Goal: Transaction & Acquisition: Purchase product/service

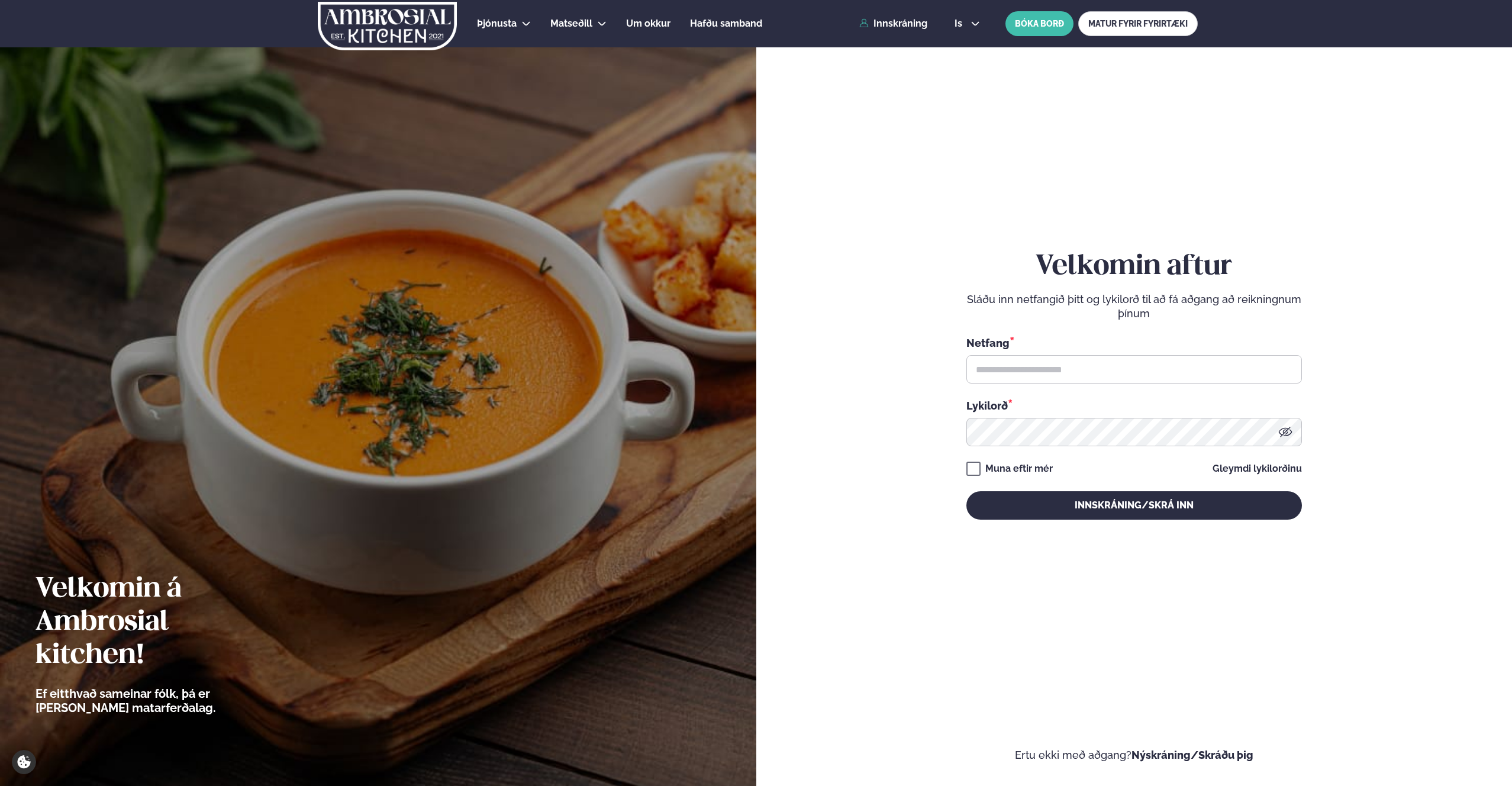
click at [1084, 348] on div "Netfang *" at bounding box center [1134, 343] width 335 height 15
click at [1078, 356] on input "text" at bounding box center [1134, 369] width 335 height 28
click at [1067, 368] on input "text" at bounding box center [1134, 369] width 335 height 28
type input "**********"
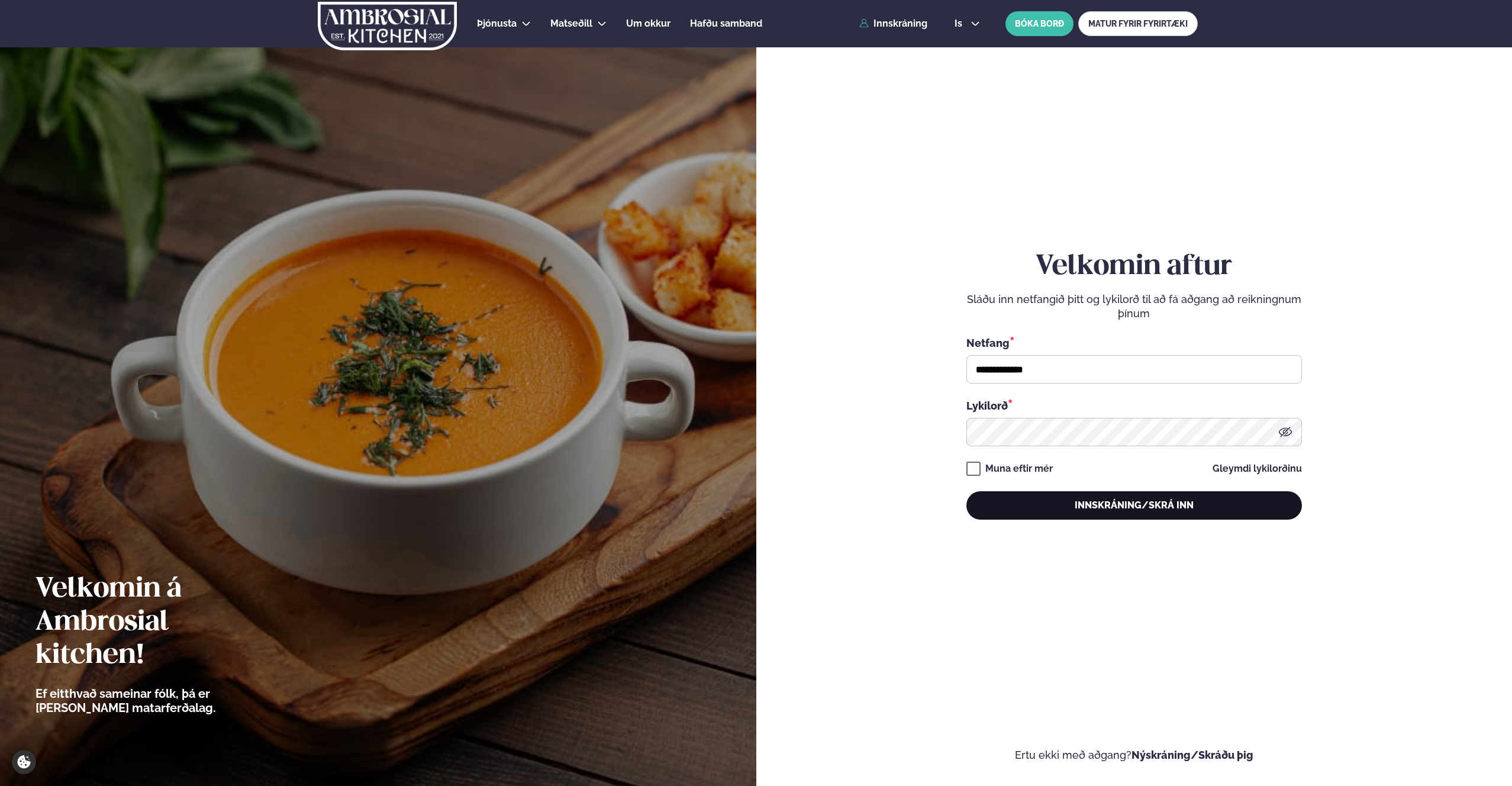
click at [1025, 495] on button "Innskráning/Skrá inn" at bounding box center [1134, 506] width 335 height 28
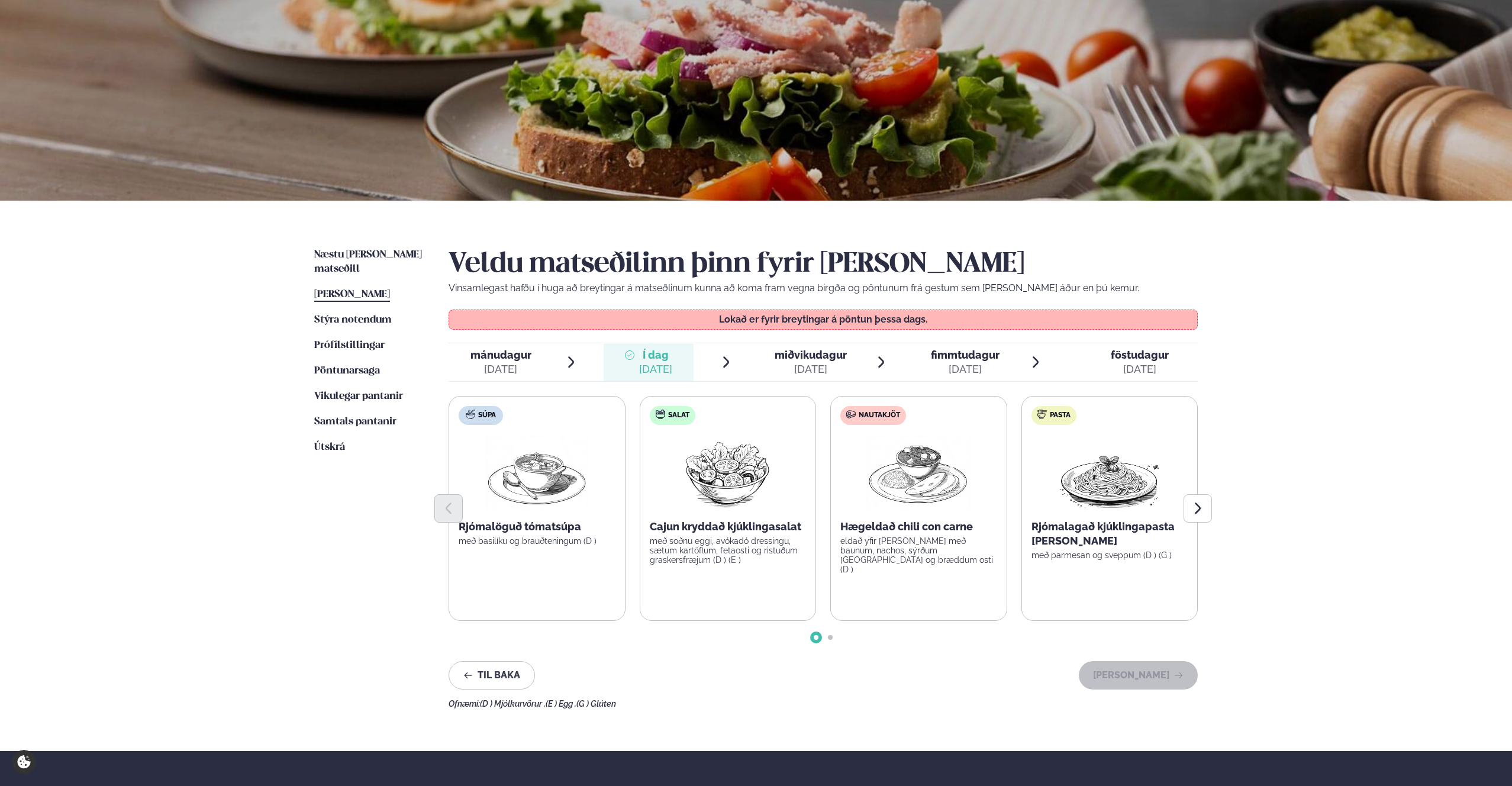
scroll to position [61, 0]
click at [359, 250] on span "Næstu [PERSON_NAME] matseðill" at bounding box center [368, 261] width 108 height 24
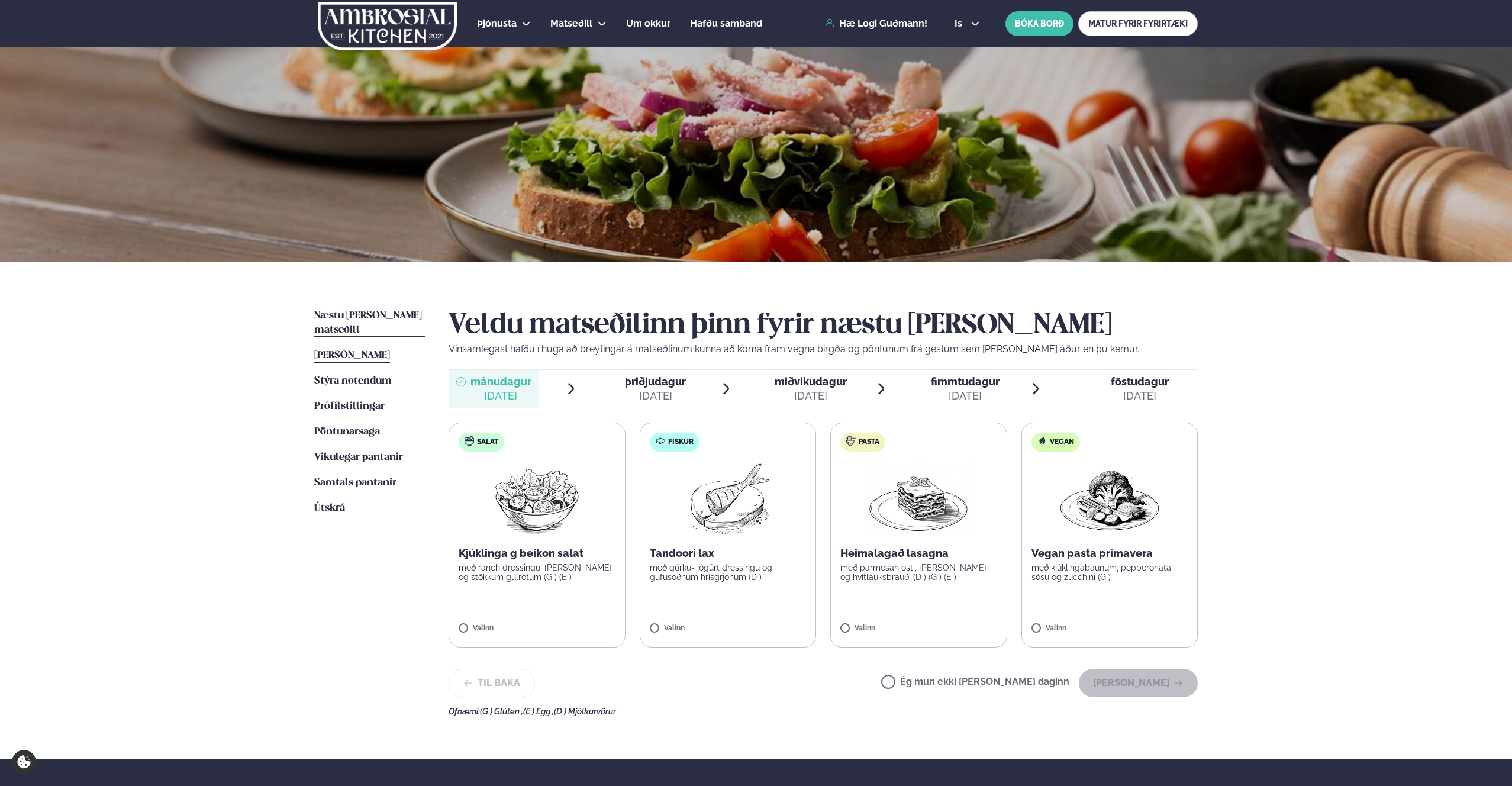
click at [353, 350] on span "[PERSON_NAME]" at bounding box center [352, 355] width 76 height 10
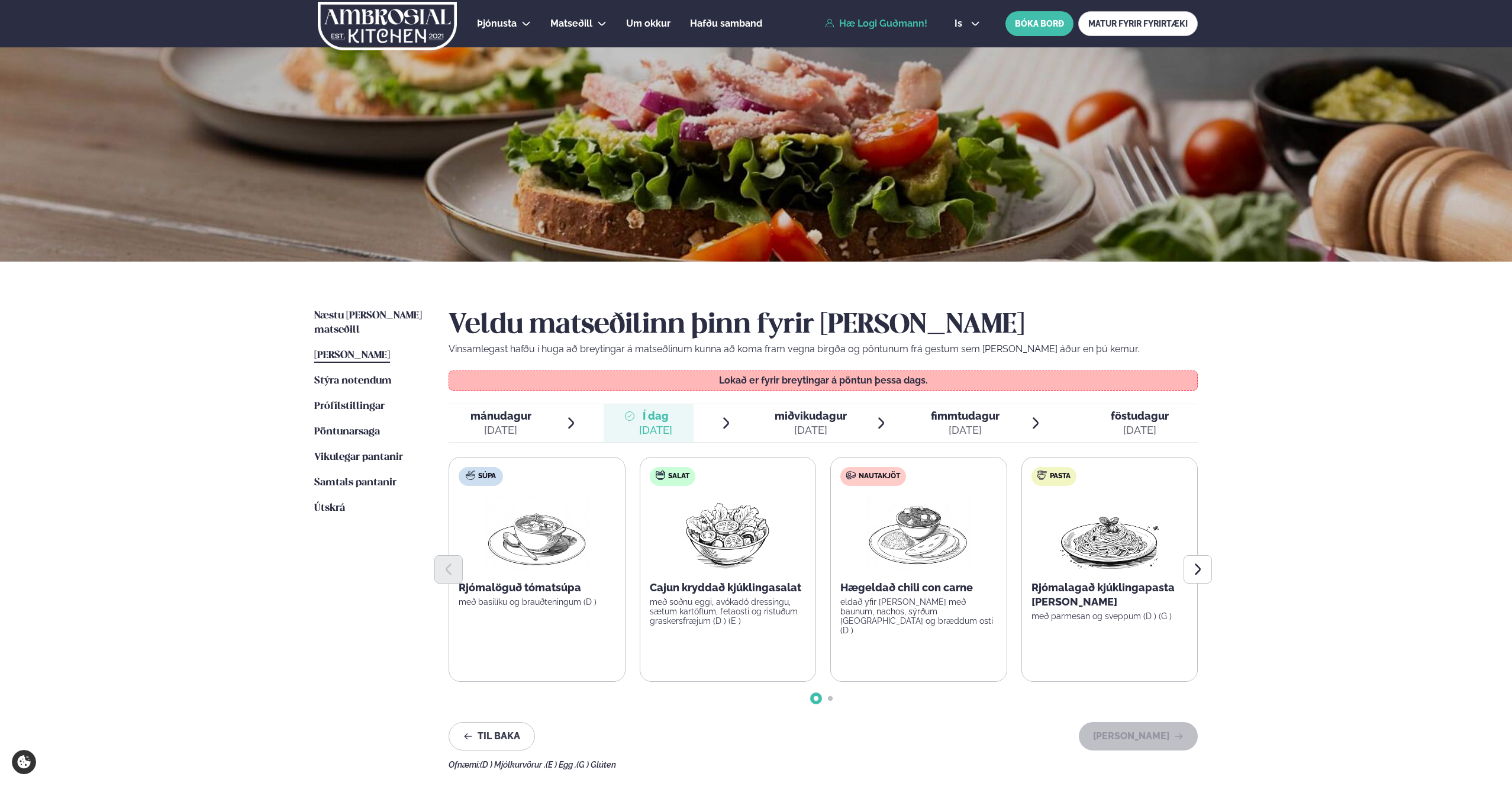
click at [349, 434] on ul "Næstu [PERSON_NAME] matseðill Næsta vika [PERSON_NAME] matseðill Þessa [PERSON_…" at bounding box center [370, 539] width 110 height 461
click at [349, 451] on link "Vikulegar pantanir Vikulegar pantanir" at bounding box center [359, 457] width 89 height 14
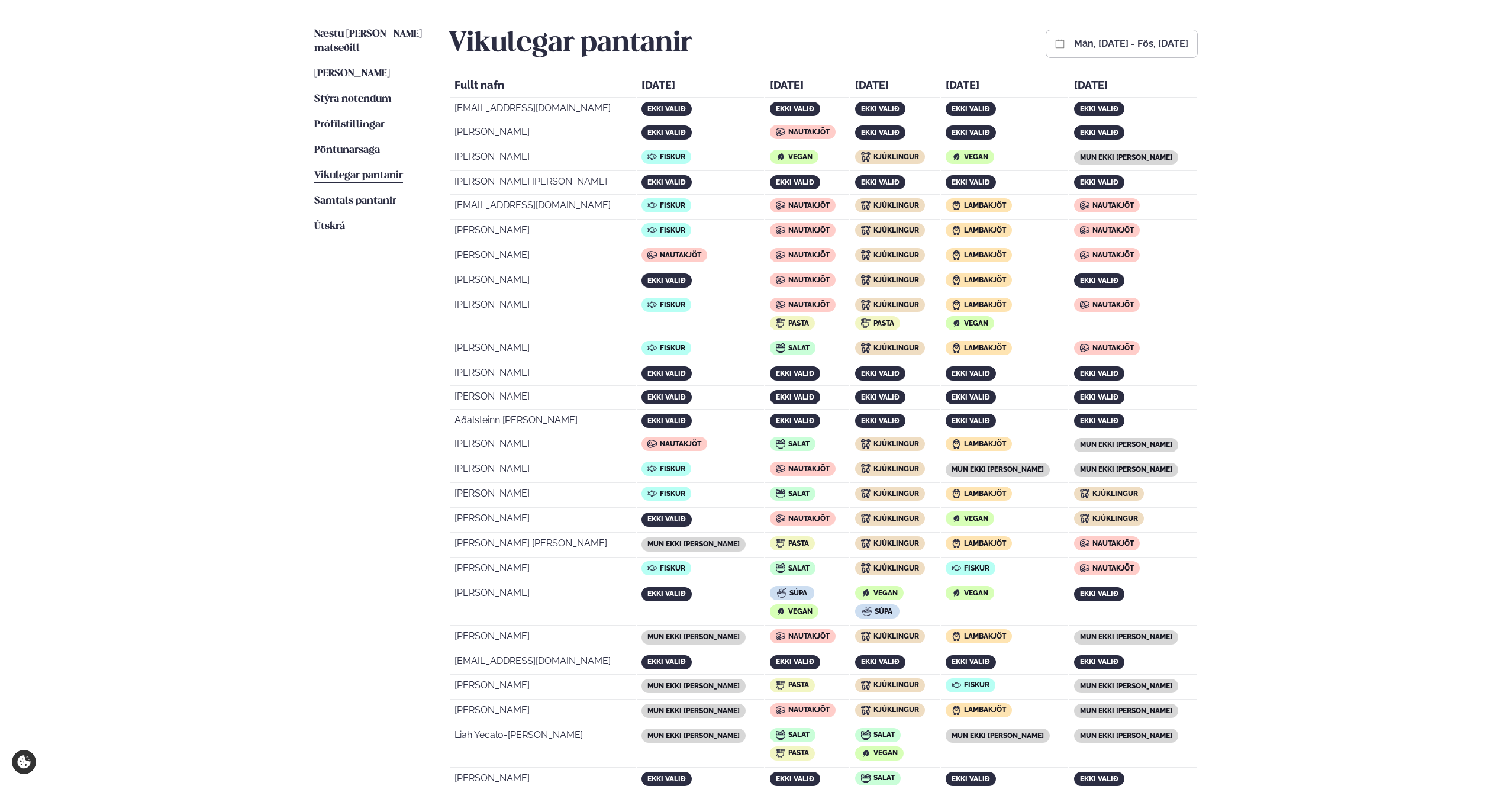
scroll to position [281, 0]
click at [788, 306] on span "Nautakjöt" at bounding box center [809, 306] width 42 height 8
drag, startPoint x: 784, startPoint y: 306, endPoint x: 789, endPoint y: 339, distance: 33.4
click at [789, 339] on tbody "[EMAIL_ADDRESS][DOMAIN_NAME] ekki valið ekki valið ekki valið ekki valið ekki v…" at bounding box center [823, 447] width 747 height 693
click at [788, 349] on span "Salat" at bounding box center [799, 350] width 22 height 8
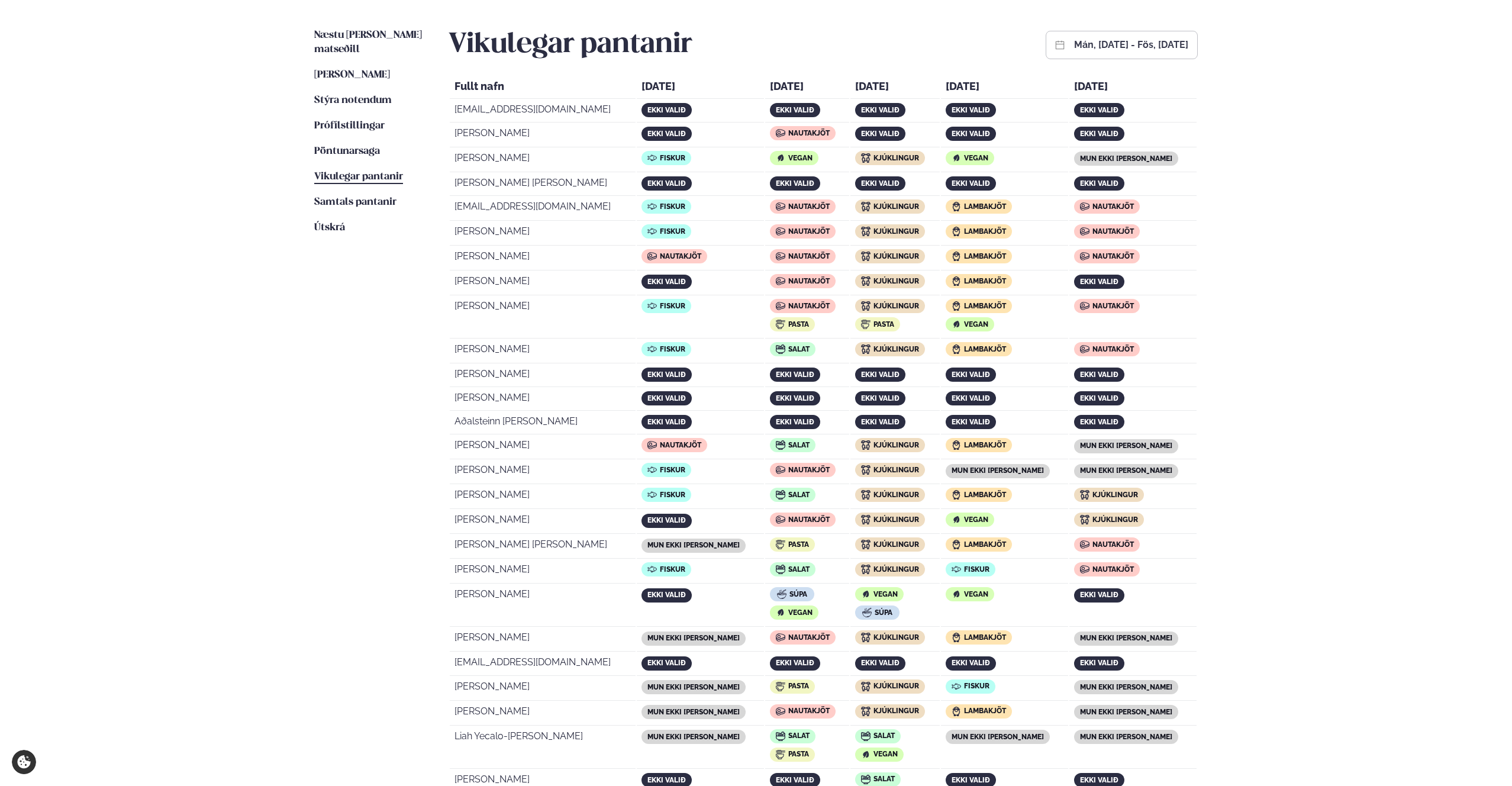
click at [788, 468] on span "Nautakjöt" at bounding box center [809, 470] width 42 height 8
drag, startPoint x: 786, startPoint y: 468, endPoint x: 789, endPoint y: 527, distance: 59.1
click at [789, 527] on tbody "[EMAIL_ADDRESS][DOMAIN_NAME] ekki valið ekki valið ekki valið ekki valið ekki v…" at bounding box center [823, 447] width 747 height 693
click at [789, 516] on span "Nautakjöt" at bounding box center [809, 520] width 42 height 8
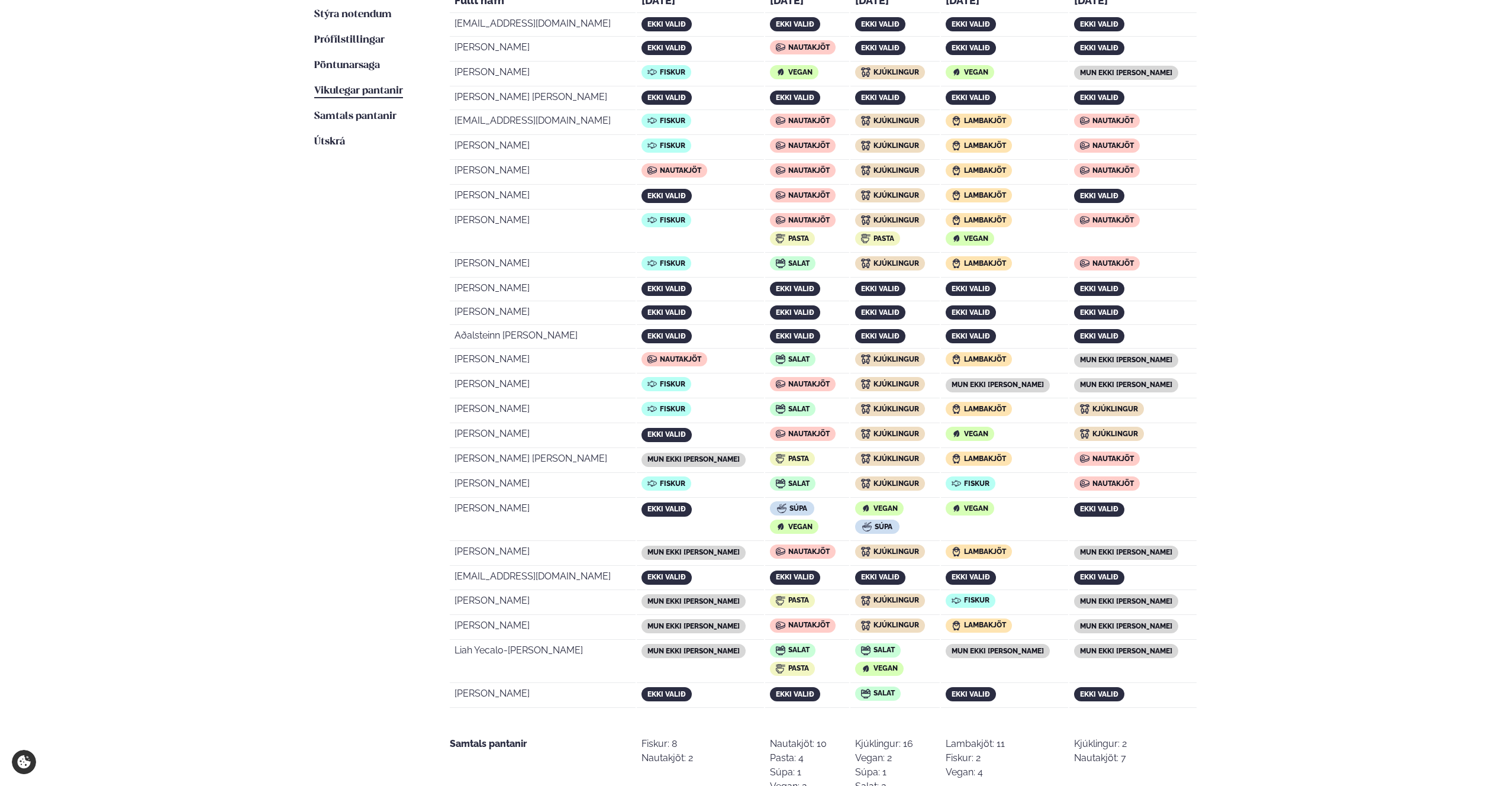
scroll to position [0, 0]
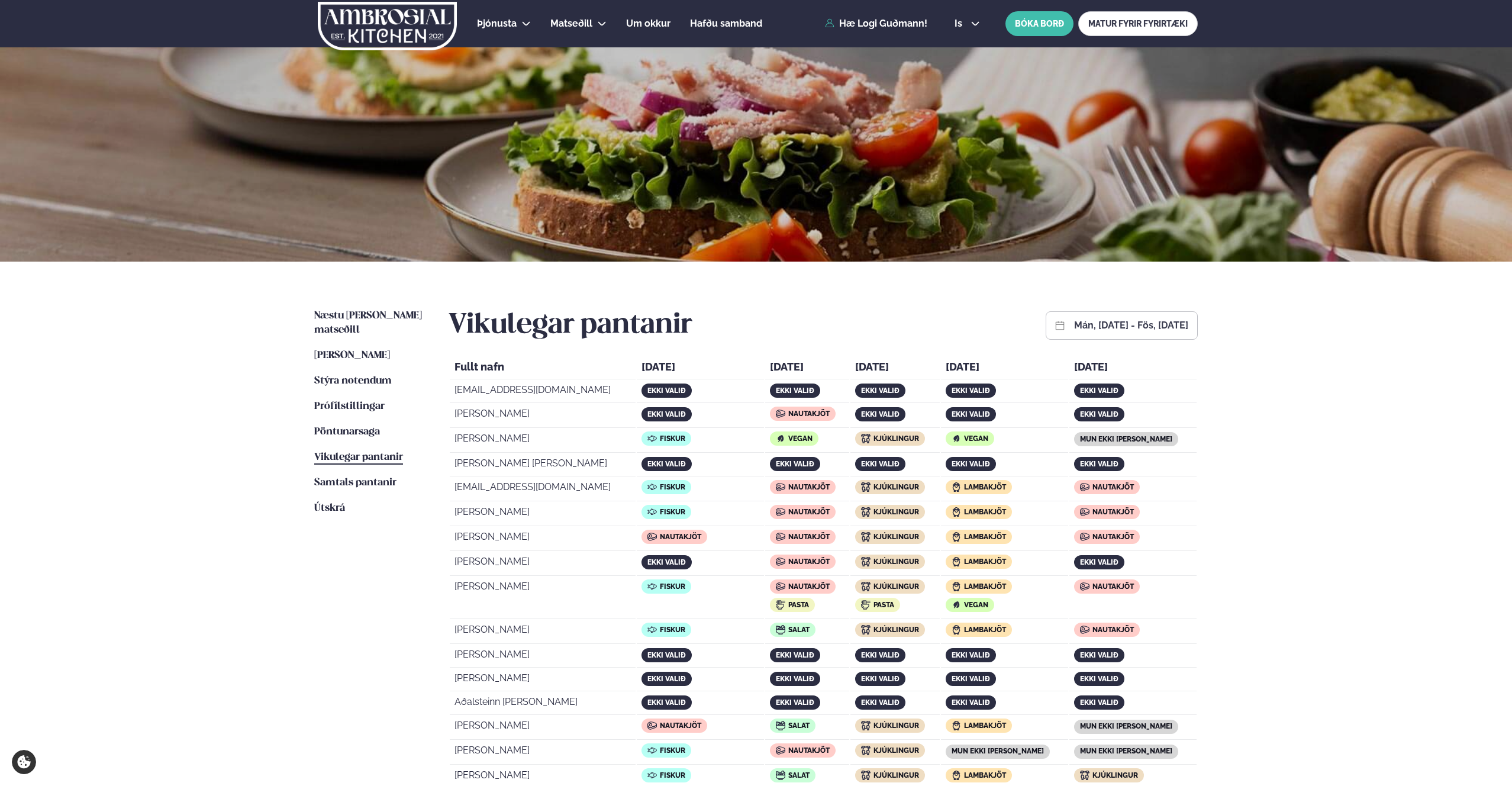
click at [355, 332] on ul "Næstu [PERSON_NAME] matseðill Næsta vika [PERSON_NAME] matseðill Þessa [PERSON_…" at bounding box center [370, 753] width 110 height 888
click at [354, 350] on span "[PERSON_NAME]" at bounding box center [352, 355] width 76 height 10
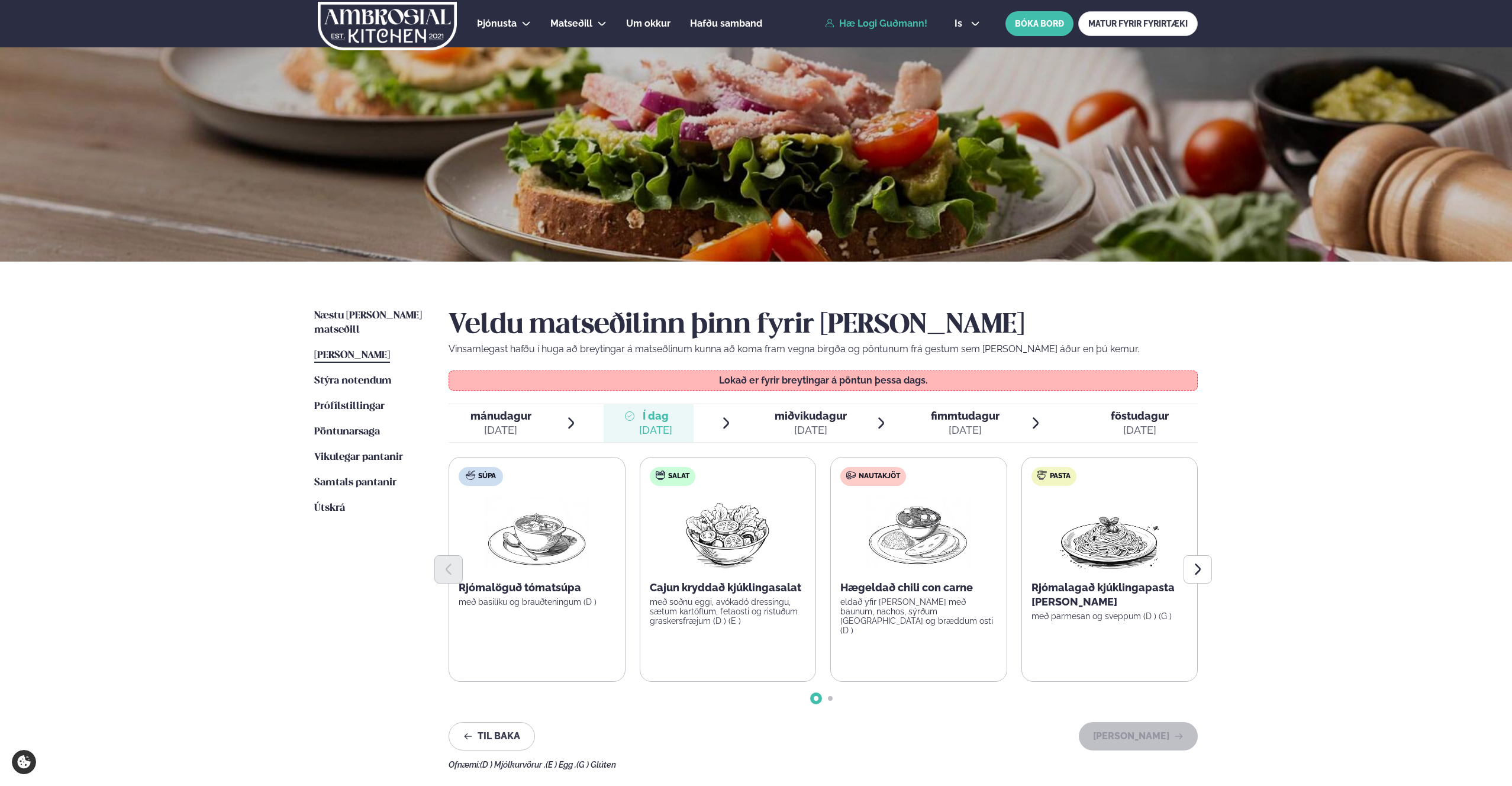
click at [773, 417] on span "miðvikudagur mið. [DATE]" at bounding box center [803, 423] width 90 height 38
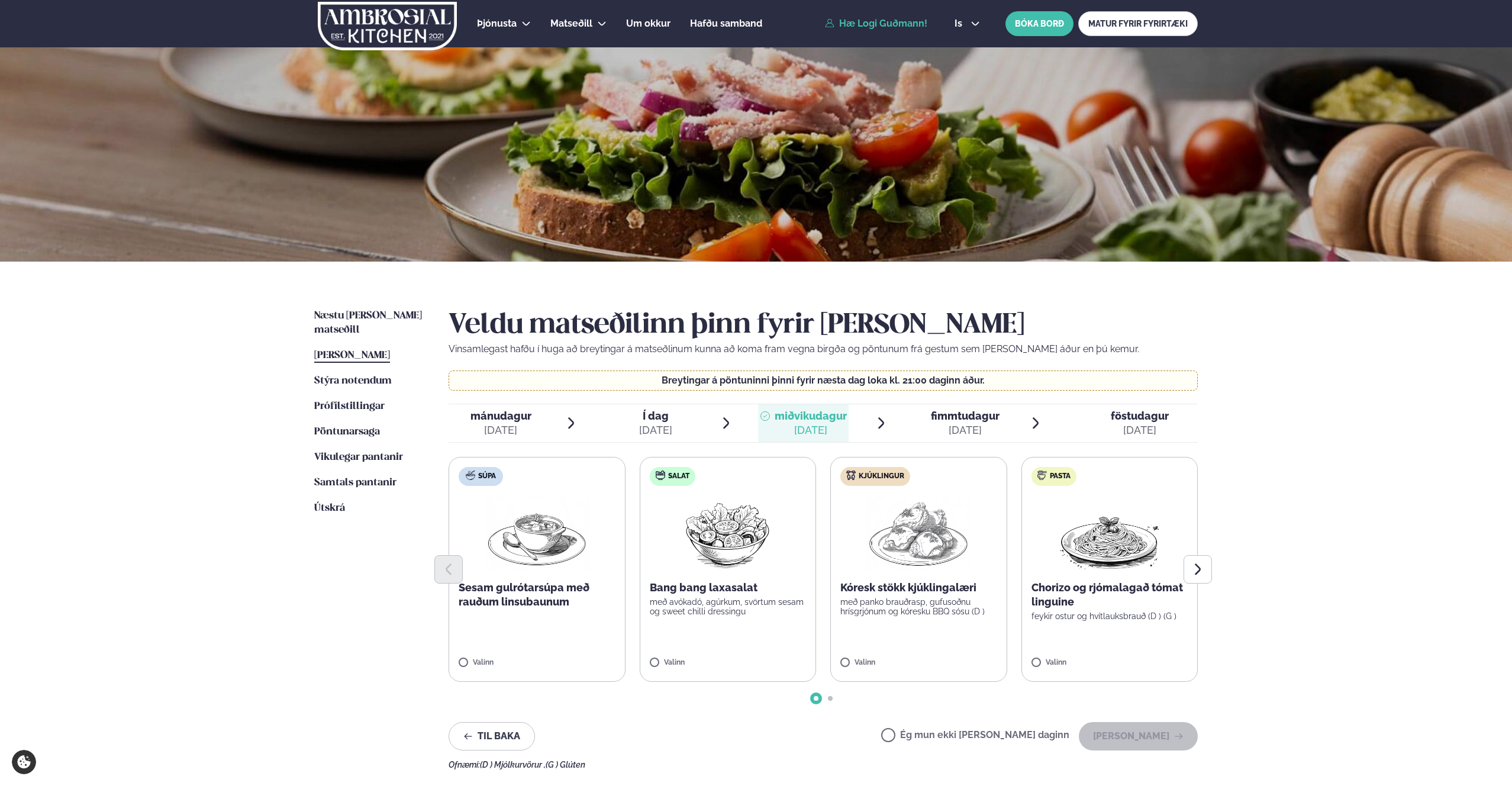
click at [854, 657] on label "Kjúklingur Kóresk stökk kjúklingalæri með panko brauðrasp, gufusoðnu hrísgrjónu…" at bounding box center [918, 570] width 177 height 225
click at [1136, 732] on button "[PERSON_NAME]" at bounding box center [1138, 737] width 119 height 28
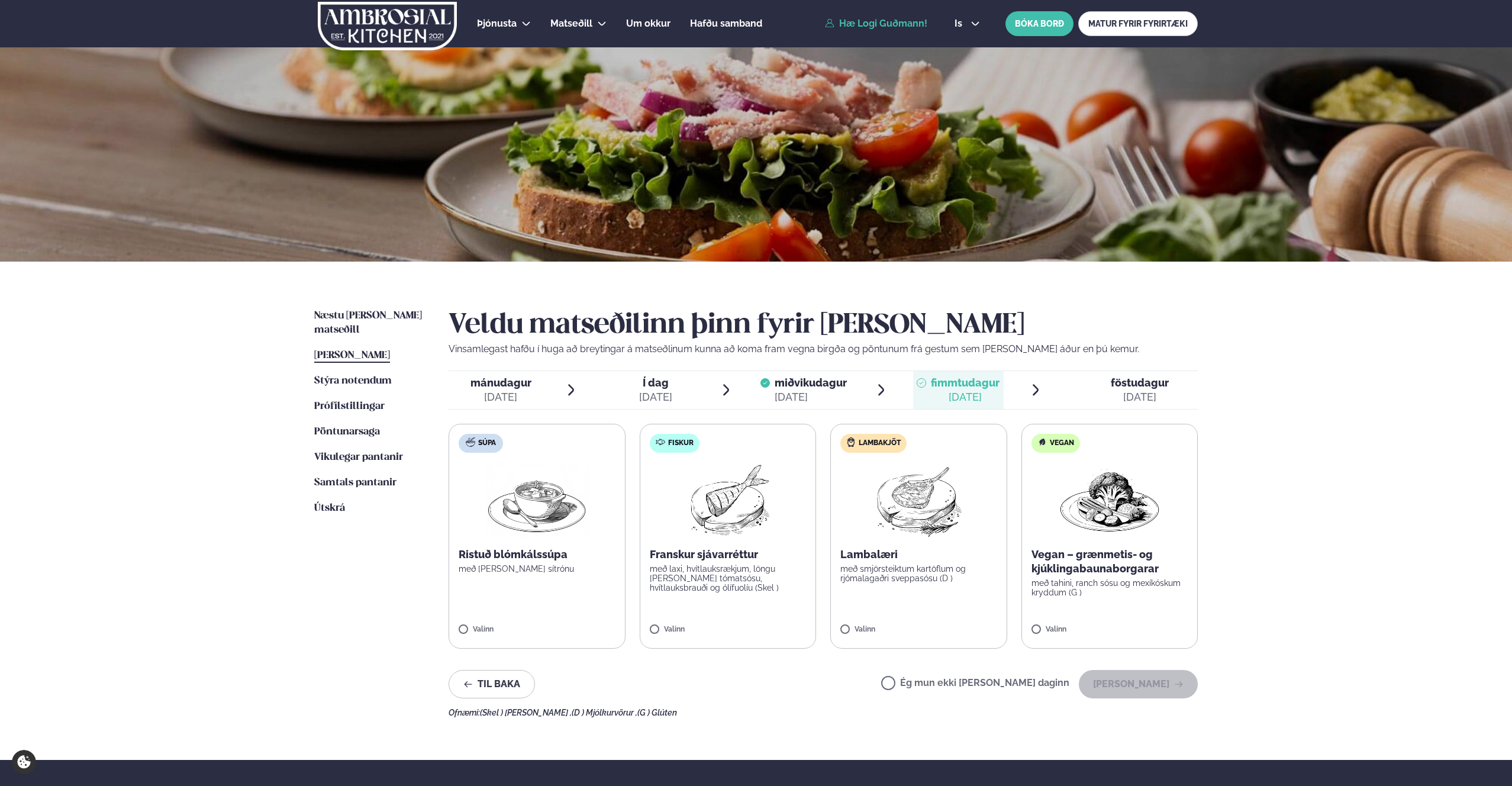
click at [679, 396] on span "Í dag Í d. [DATE]" at bounding box center [649, 390] width 90 height 38
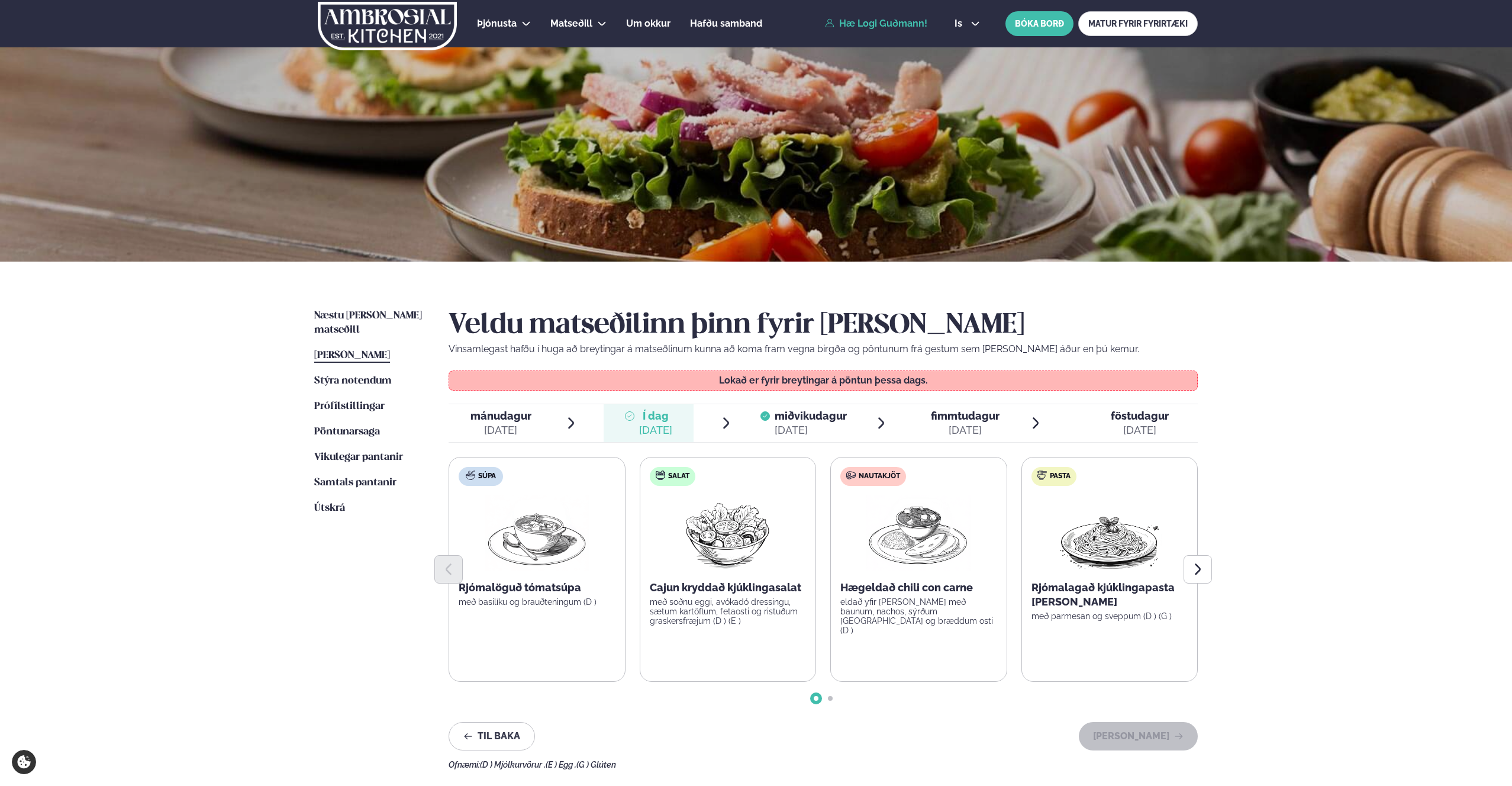
click at [679, 418] on span "Í dag Í d. [DATE]" at bounding box center [649, 423] width 90 height 38
click at [766, 412] on icon at bounding box center [765, 416] width 9 height 9
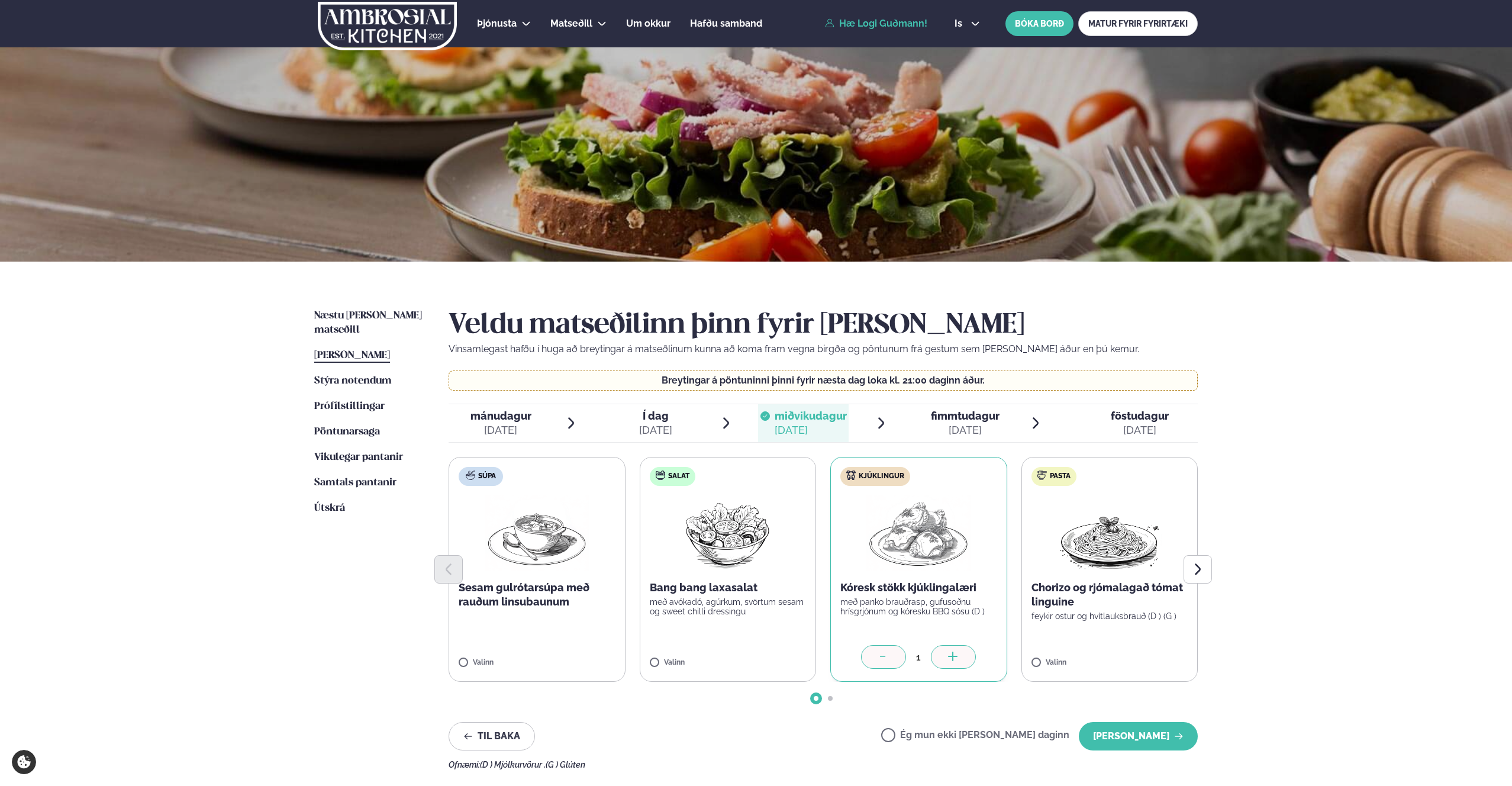
click at [376, 308] on div "Næstu [PERSON_NAME] matseðill Næsta vika [PERSON_NAME] matseðill Þessa [PERSON_…" at bounding box center [756, 537] width 955 height 551
click at [374, 315] on span "Næstu [PERSON_NAME] matseðill" at bounding box center [368, 323] width 108 height 24
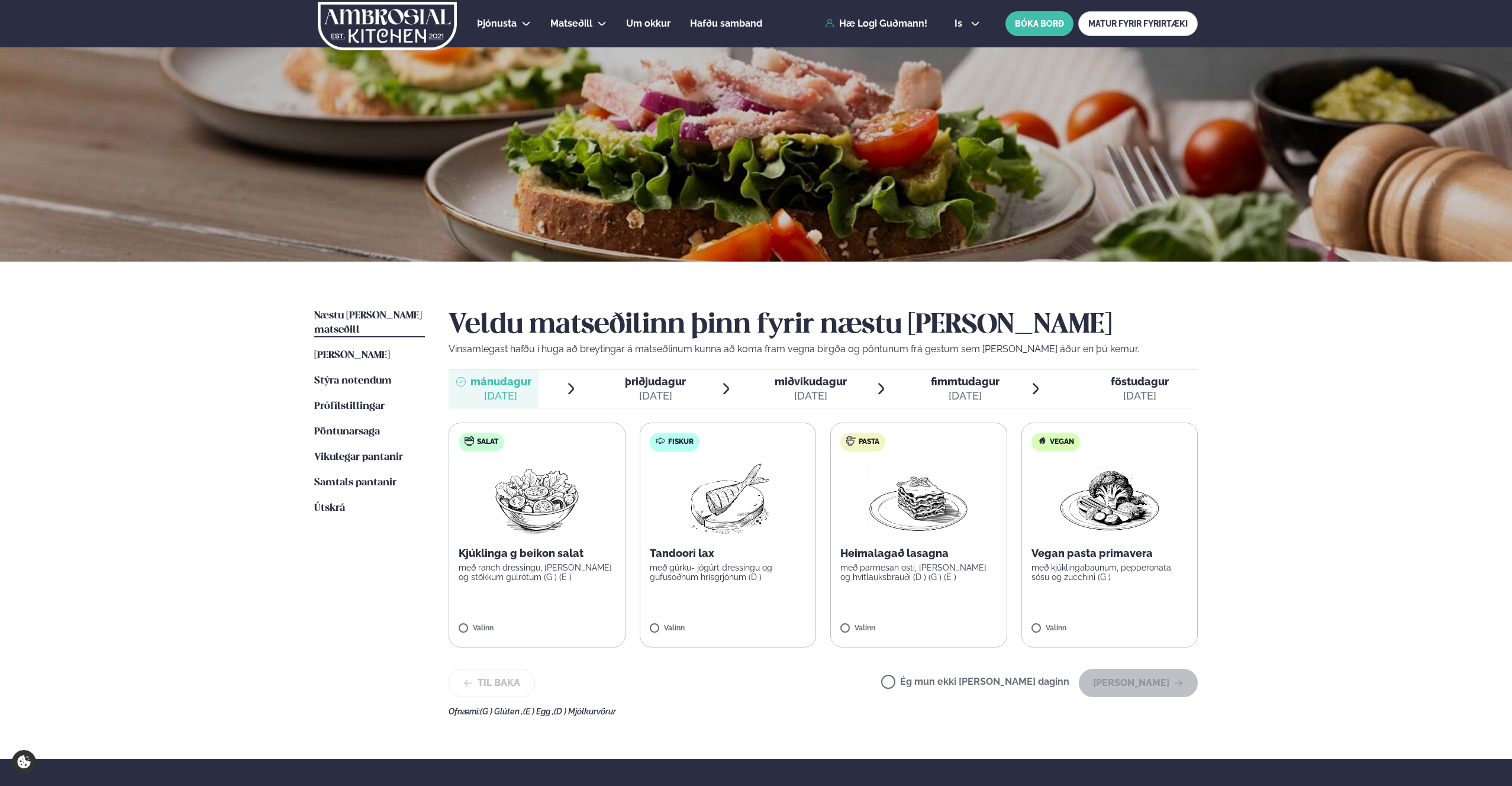
click at [361, 455] on ul "Næstu [PERSON_NAME] matseðill Næsta vika [PERSON_NAME] matseðill Þessa [PERSON_…" at bounding box center [370, 513] width 110 height 407
click at [386, 451] on link "Vikulegar pantanir Vikulegar pantanir" at bounding box center [359, 457] width 89 height 14
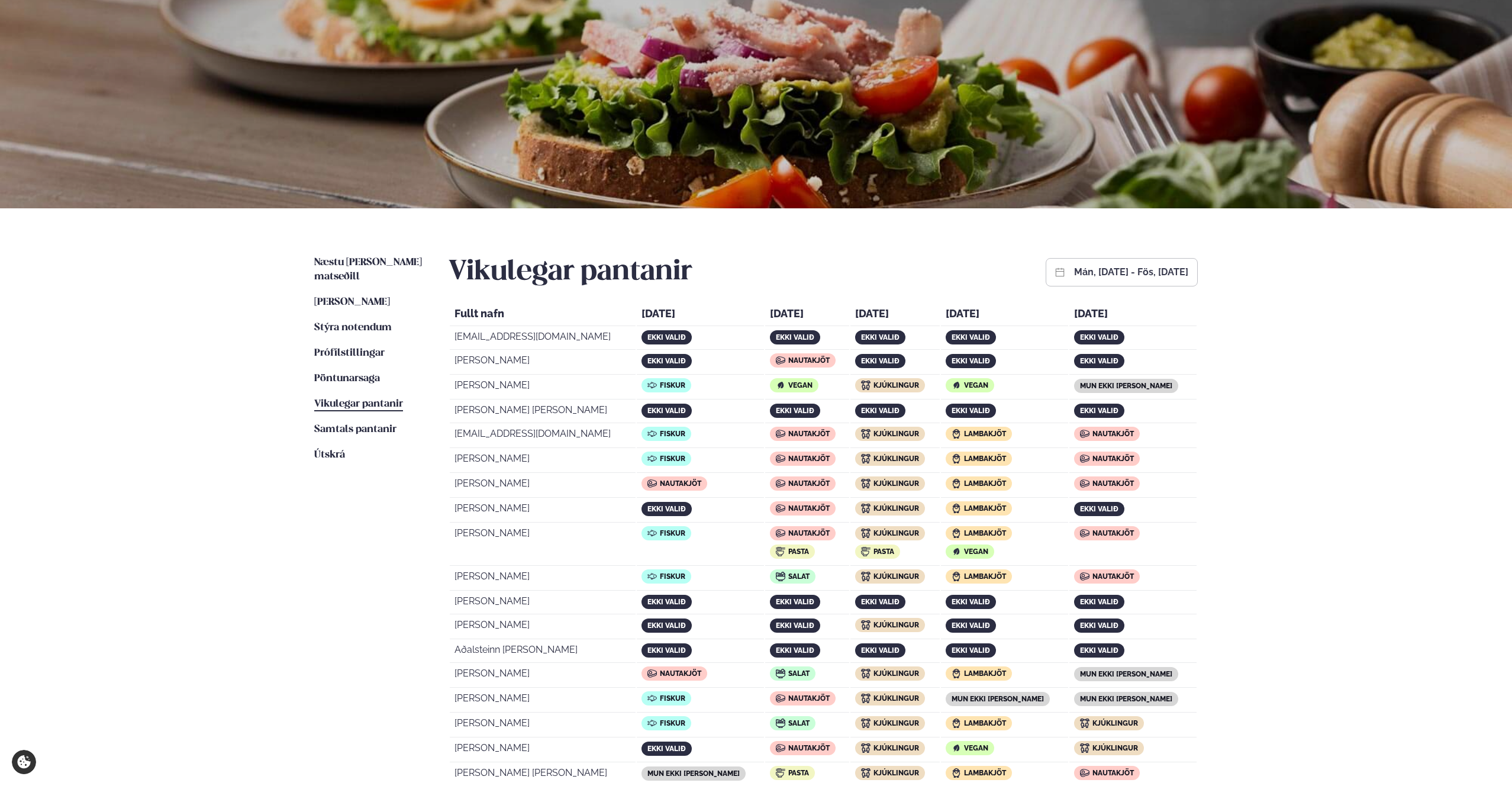
scroll to position [57, 0]
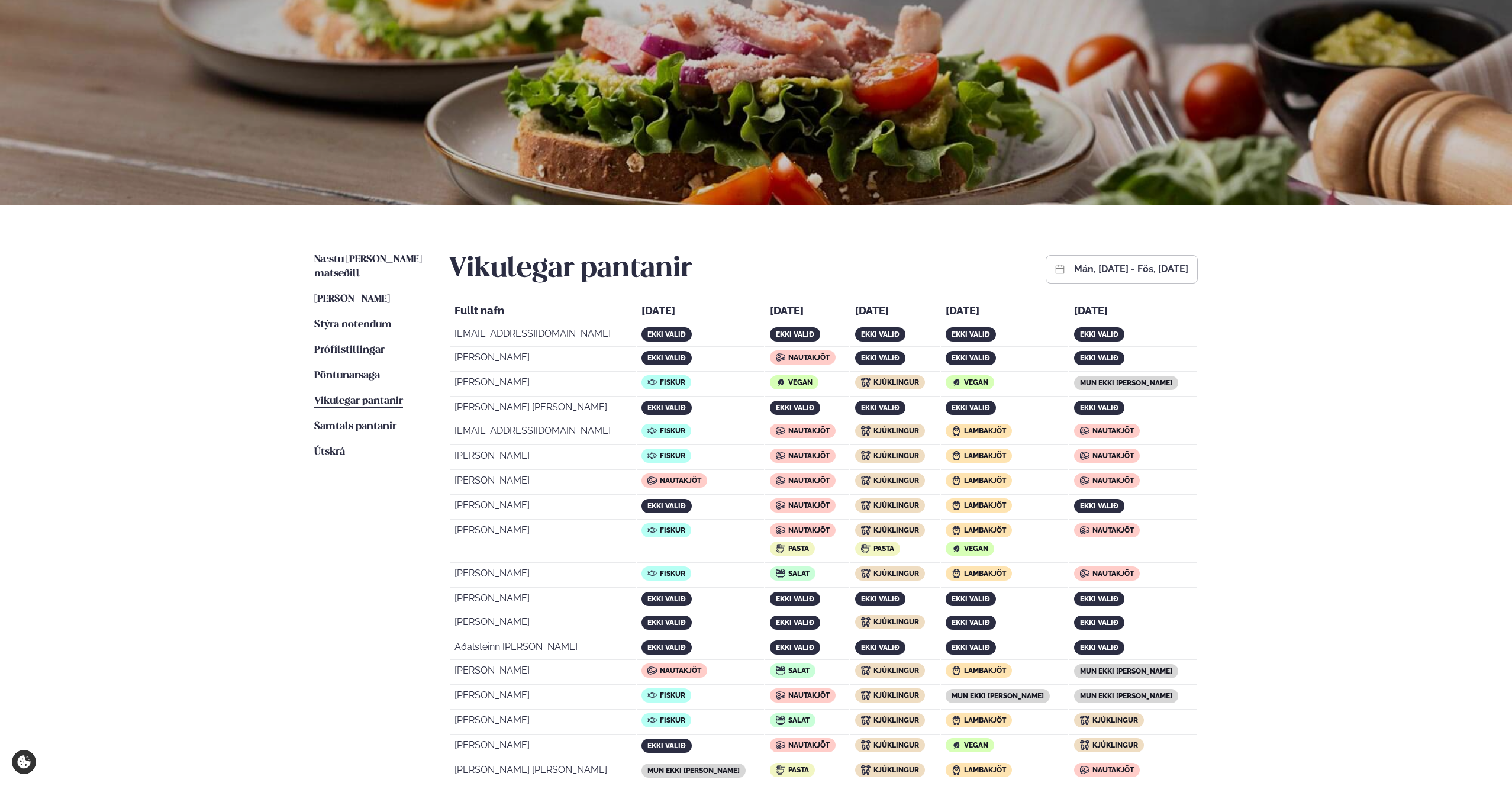
click at [776, 387] on img at bounding box center [781, 383] width 9 height 9
drag, startPoint x: 771, startPoint y: 387, endPoint x: 800, endPoint y: 440, distance: 60.4
click at [800, 440] on tbody "[EMAIL_ADDRESS][DOMAIN_NAME] ekki valið ekki valið ekki valið ekki valið ekki v…" at bounding box center [823, 672] width 747 height 694
click at [792, 358] on span "Nautakjöt" at bounding box center [809, 358] width 42 height 8
drag, startPoint x: 792, startPoint y: 358, endPoint x: 792, endPoint y: 424, distance: 66.0
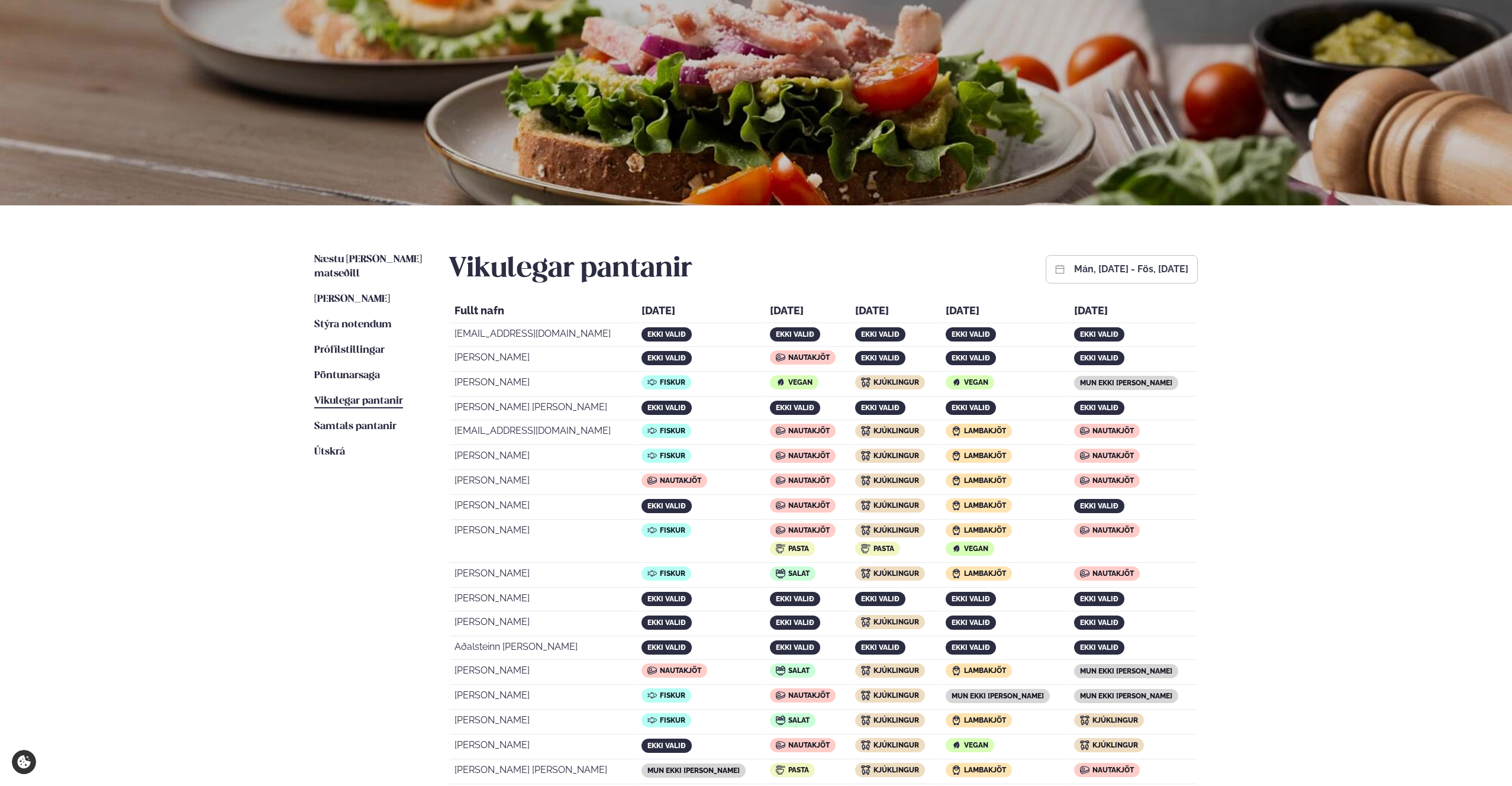
click at [792, 424] on tbody "[EMAIL_ADDRESS][DOMAIN_NAME] ekki valið ekki valið ekki valið ekki valið ekki v…" at bounding box center [823, 672] width 747 height 694
click at [792, 424] on div "Nautakjöt" at bounding box center [803, 430] width 66 height 14
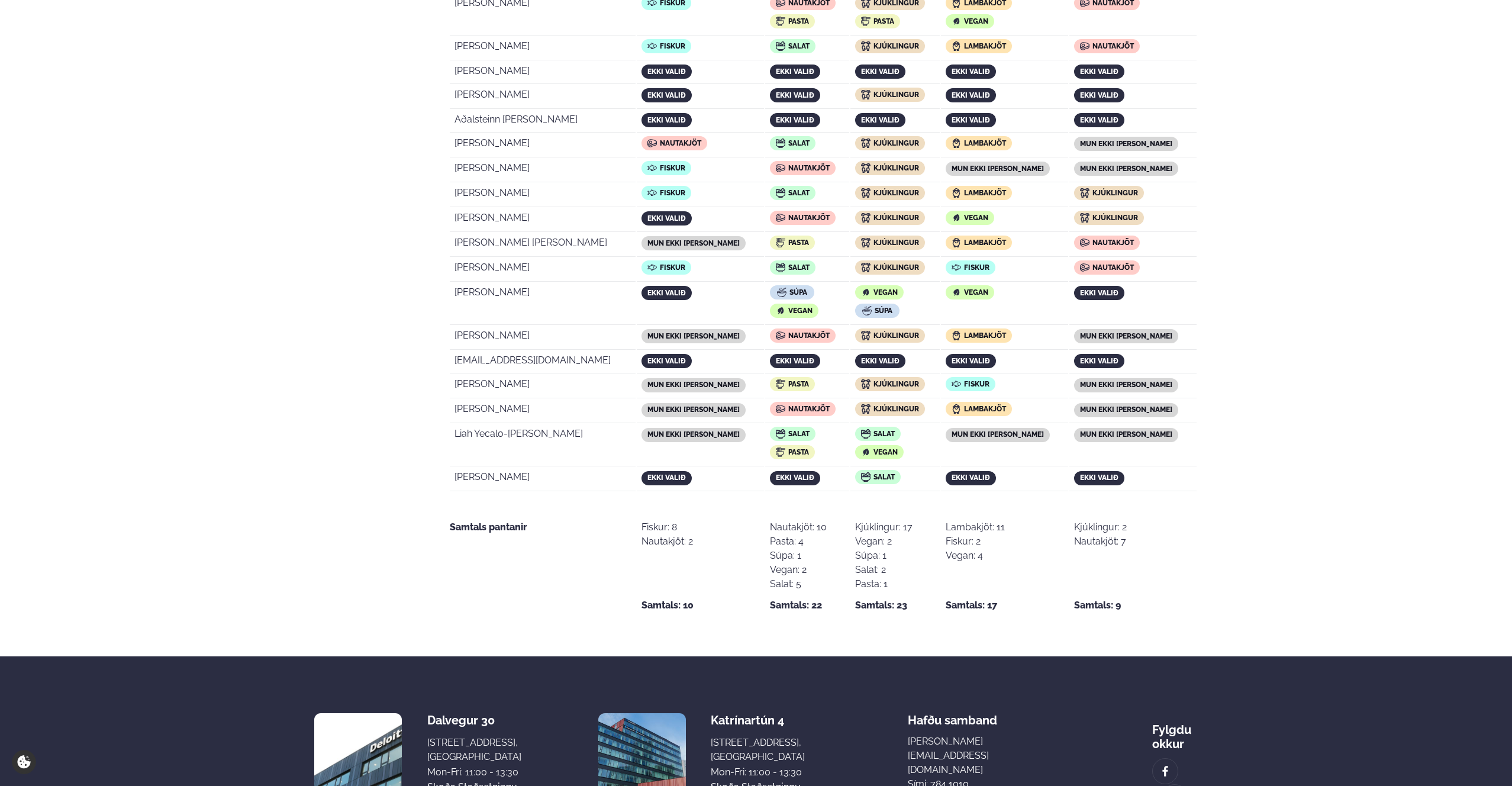
scroll to position [535, 0]
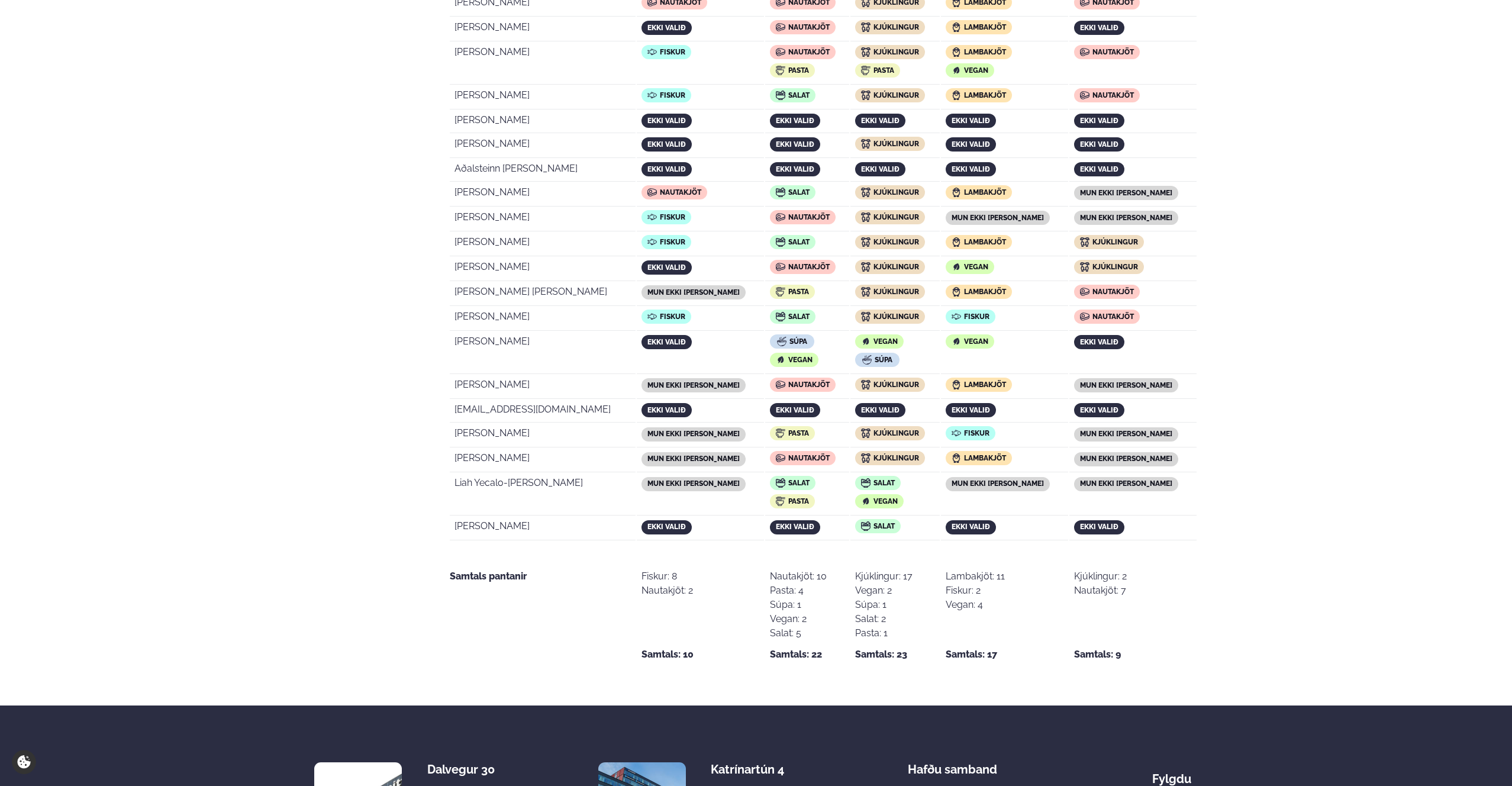
click at [787, 335] on div "Súpa" at bounding box center [792, 341] width 44 height 14
drag, startPoint x: 787, startPoint y: 331, endPoint x: 800, endPoint y: 395, distance: 65.3
click at [799, 392] on tbody "[EMAIL_ADDRESS][DOMAIN_NAME] ekki valið ekki valið ekki valið ekki valið ekki v…" at bounding box center [823, 193] width 747 height 694
click at [789, 276] on td "Nautakjöt" at bounding box center [807, 269] width 84 height 24
click at [788, 265] on span "Nautakjöt" at bounding box center [809, 267] width 42 height 8
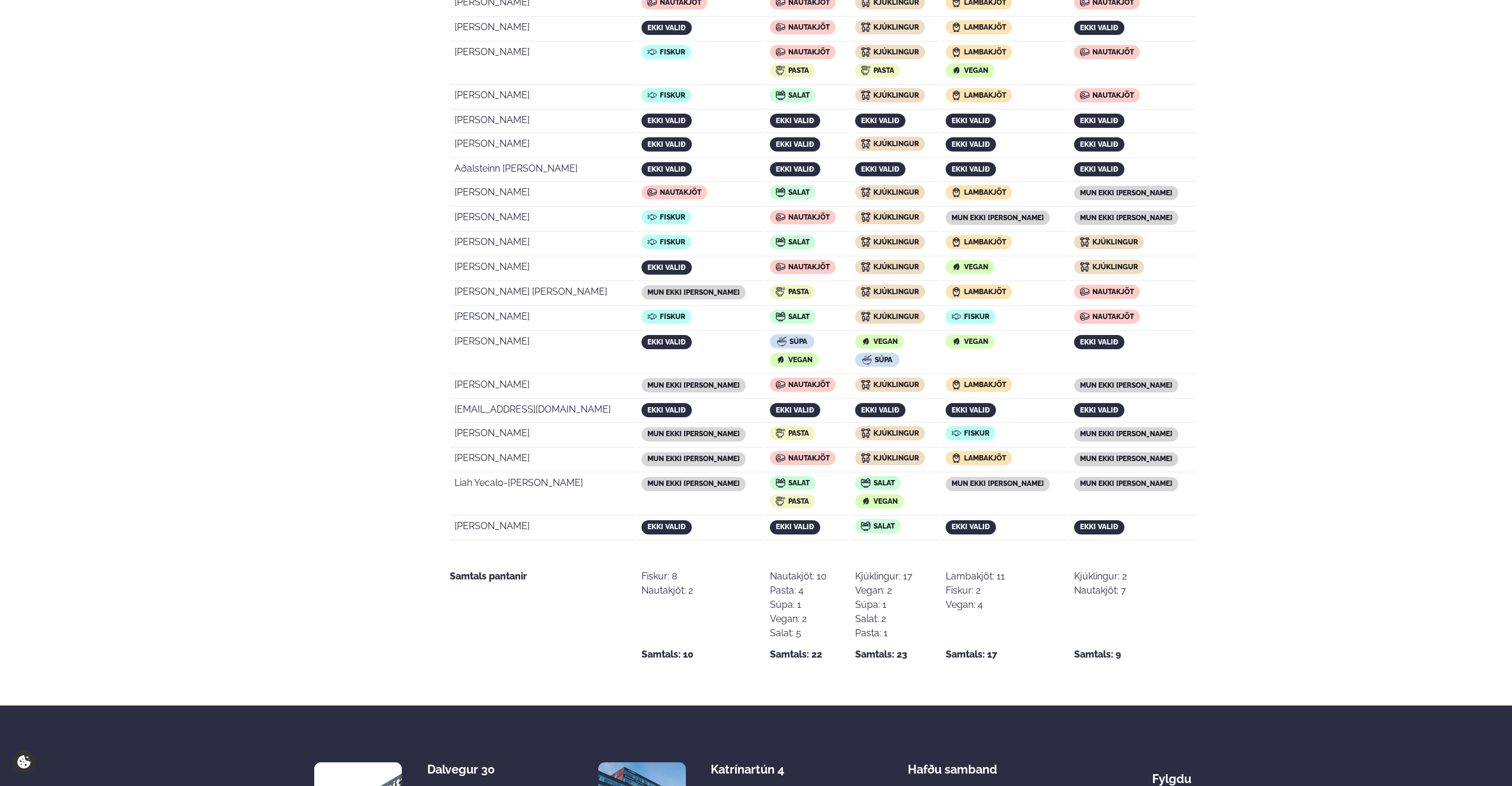
click at [788, 265] on span "Nautakjöt" at bounding box center [809, 267] width 42 height 8
click at [786, 232] on td "Salat" at bounding box center [807, 244] width 84 height 24
click at [787, 210] on div "Nautakjöt" at bounding box center [803, 217] width 66 height 14
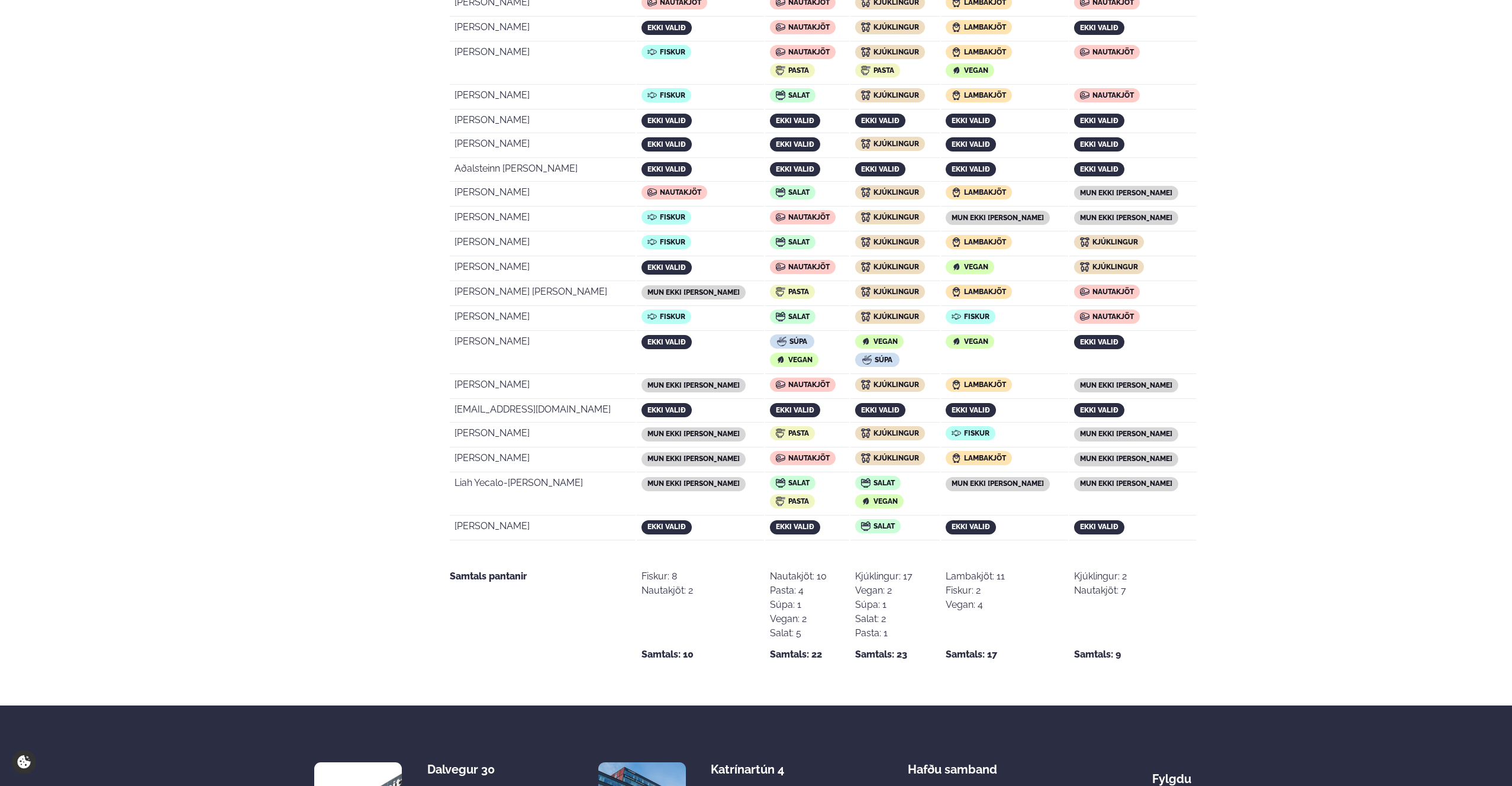
click at [788, 189] on span "Salat" at bounding box center [799, 193] width 22 height 8
drag, startPoint x: 786, startPoint y: 189, endPoint x: 791, endPoint y: 266, distance: 77.2
click at [791, 268] on tbody "[EMAIL_ADDRESS][DOMAIN_NAME] ekki valið ekki valið ekki valið ekki valið ekki v…" at bounding box center [823, 193] width 747 height 694
click at [790, 221] on div "Nautakjöt" at bounding box center [803, 217] width 66 height 14
